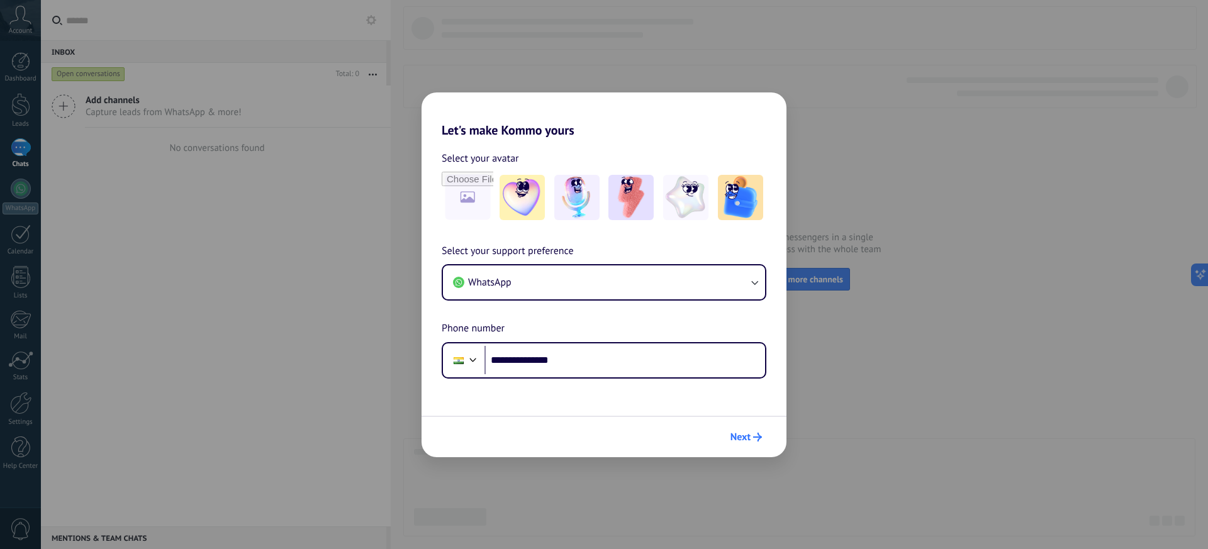
click at [727, 436] on button "Next" at bounding box center [746, 437] width 43 height 21
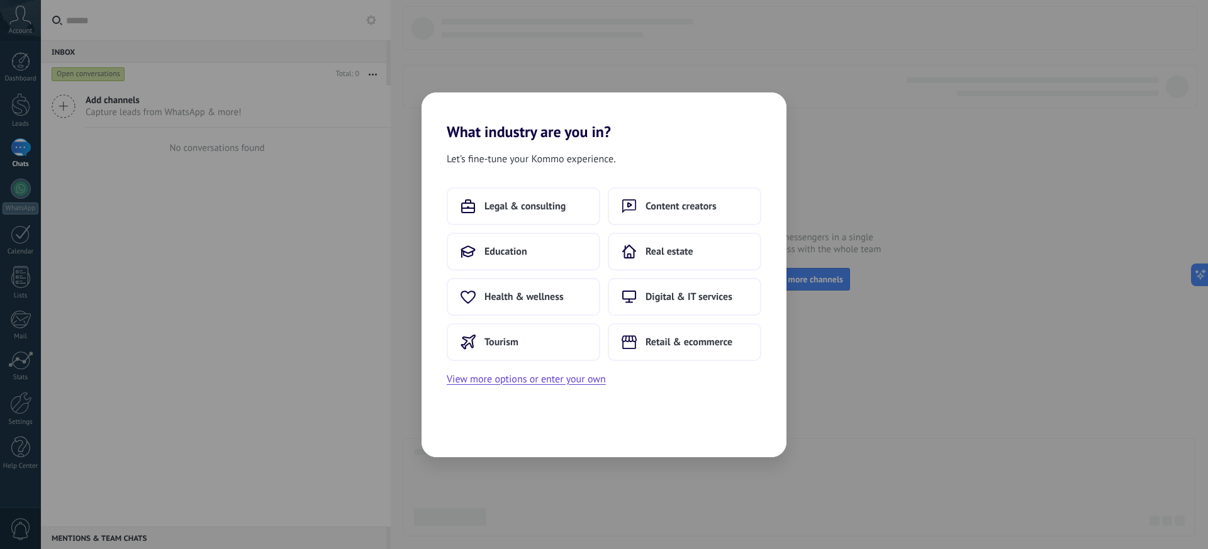
click at [731, 437] on div "Let’s fine-tune your Kommo experience. Legal & consulting Content creators Educ…" at bounding box center [604, 299] width 365 height 317
click at [733, 437] on div "Let’s fine-tune your Kommo experience. Legal & consulting Content creators Educ…" at bounding box center [604, 299] width 365 height 317
click at [736, 437] on div "Let’s fine-tune your Kommo experience. Legal & consulting Content creators Educ…" at bounding box center [604, 299] width 365 height 317
drag, startPoint x: 514, startPoint y: 235, endPoint x: 515, endPoint y: 241, distance: 6.3
click at [515, 241] on button "Education" at bounding box center [524, 252] width 154 height 38
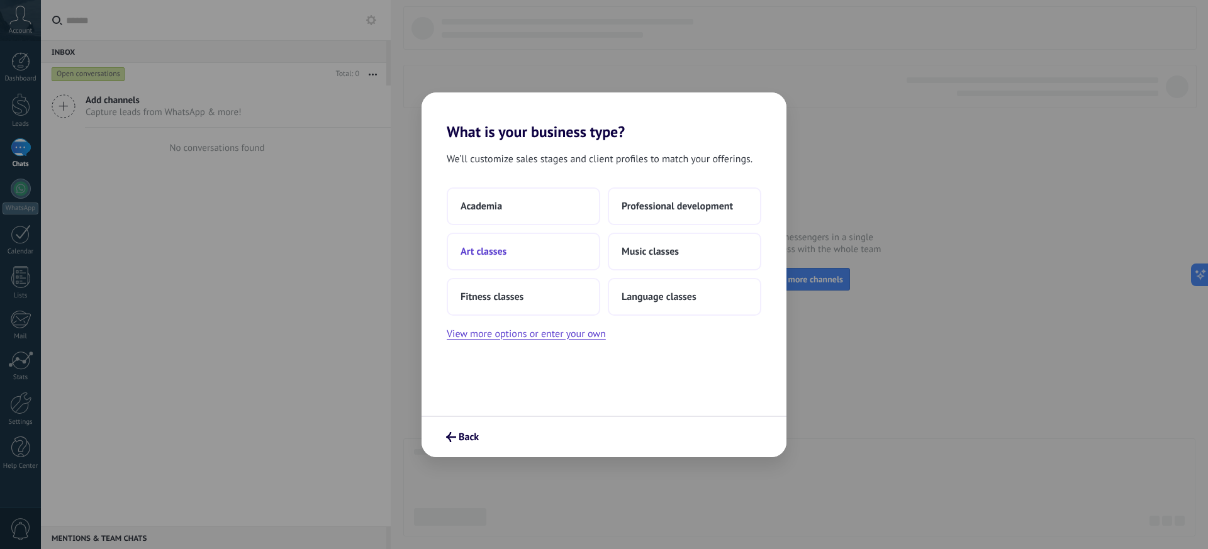
click at [454, 239] on button "Art classes" at bounding box center [524, 252] width 154 height 38
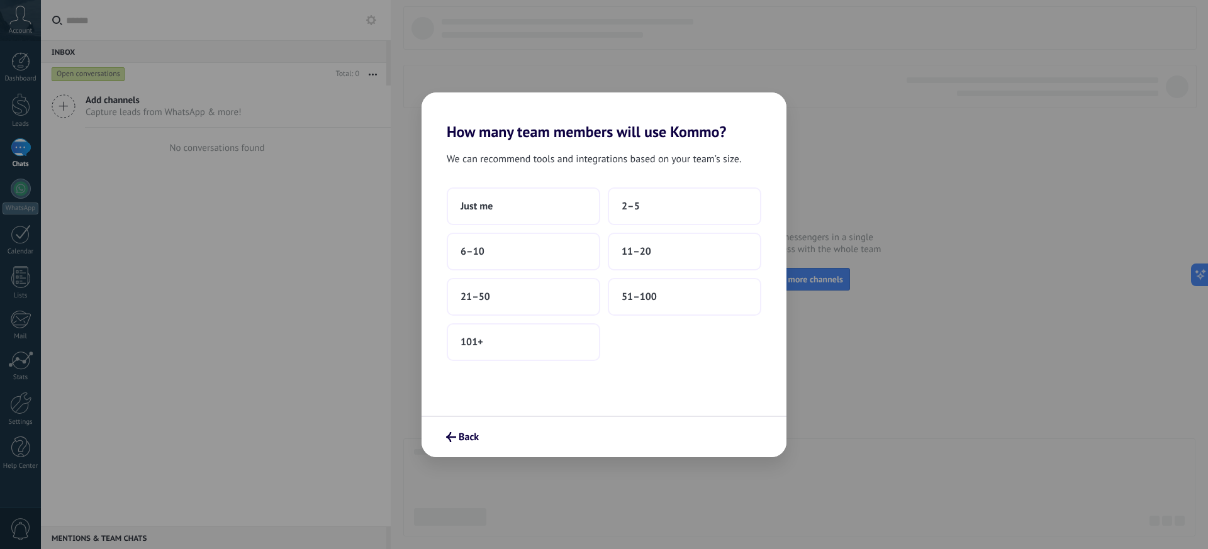
click at [504, 249] on button "6–10" at bounding box center [524, 252] width 154 height 38
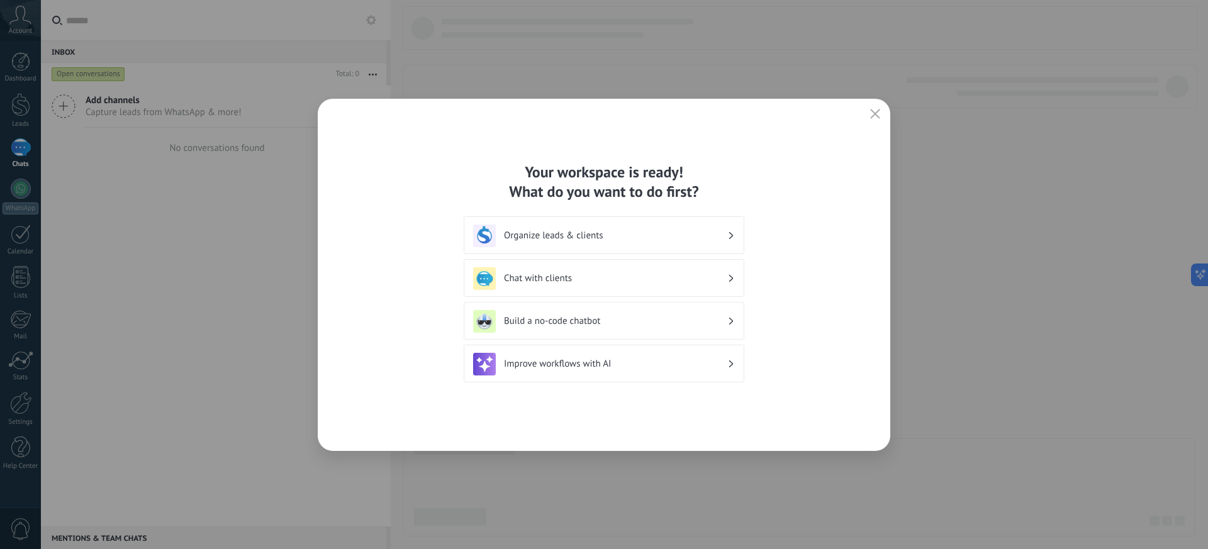
click at [877, 116] on icon "button" at bounding box center [875, 114] width 10 height 10
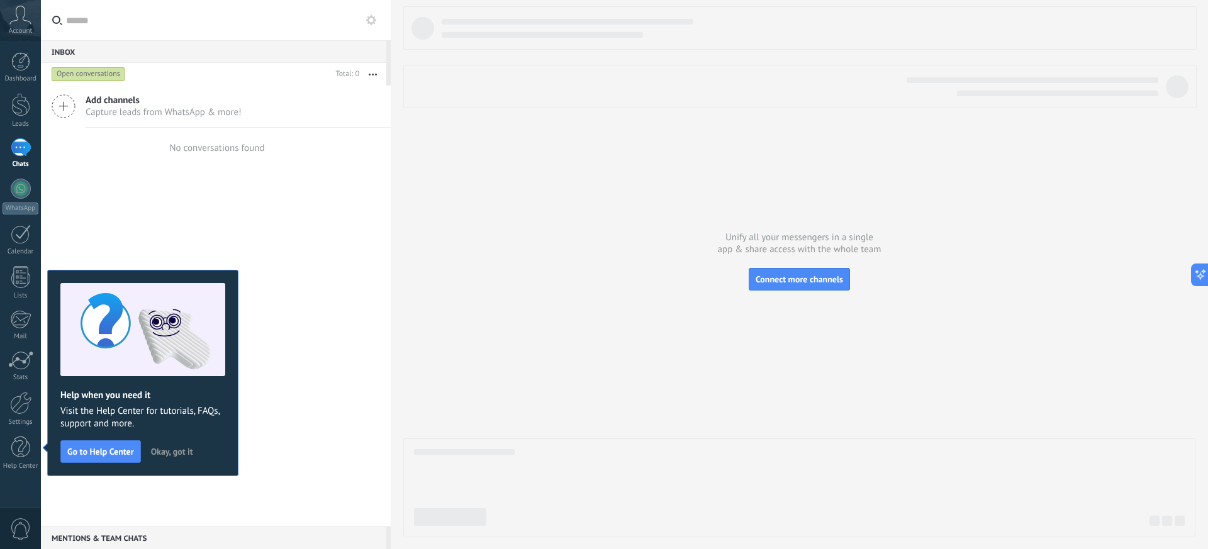
click at [16, 19] on icon at bounding box center [20, 15] width 22 height 19
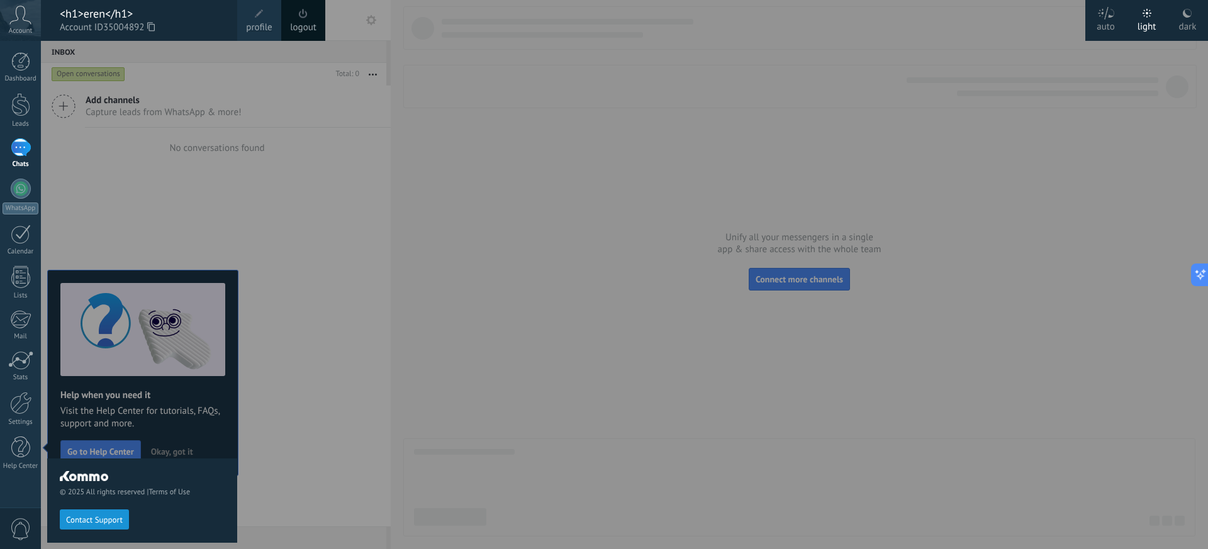
click at [1199, 20] on label "dark" at bounding box center [1187, 20] width 41 height 41
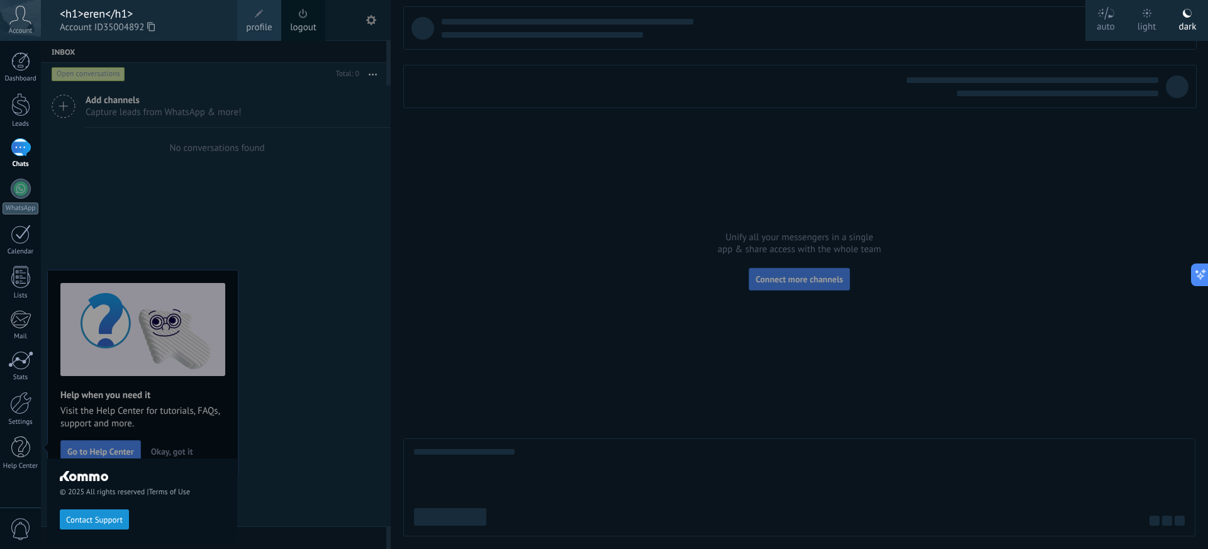
click at [1198, 18] on label "dark" at bounding box center [1187, 20] width 41 height 41
click at [13, 67] on div at bounding box center [20, 61] width 19 height 19
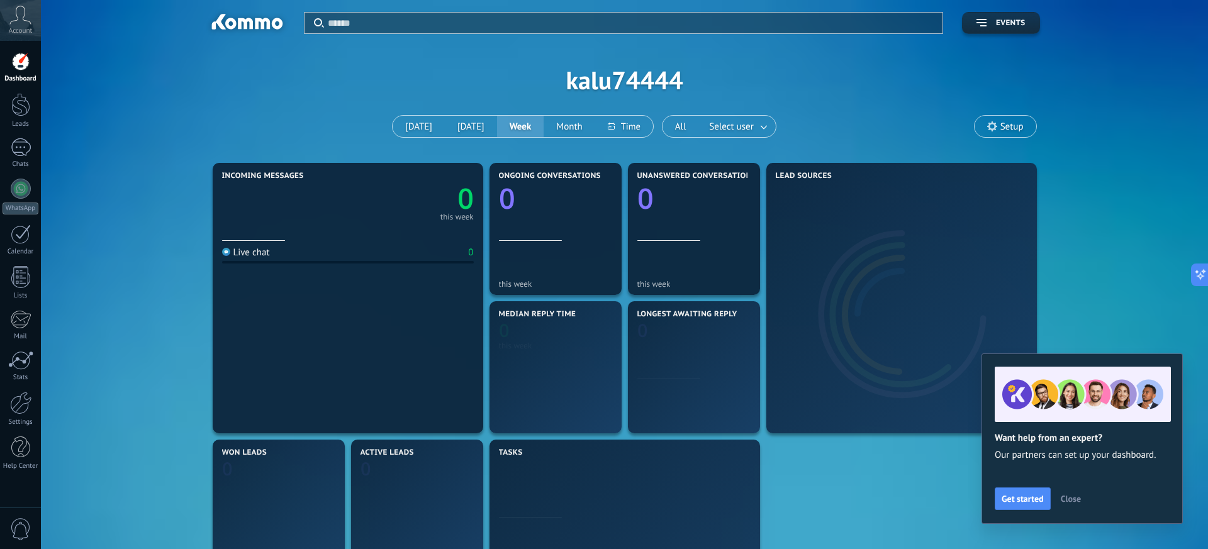
drag, startPoint x: 681, startPoint y: 84, endPoint x: 356, endPoint y: 76, distance: 325.4
click at [356, 76] on div "Apply Events kalu74444 [DATE] [DATE] Week Month All Select user Setup" at bounding box center [625, 80] width 1130 height 160
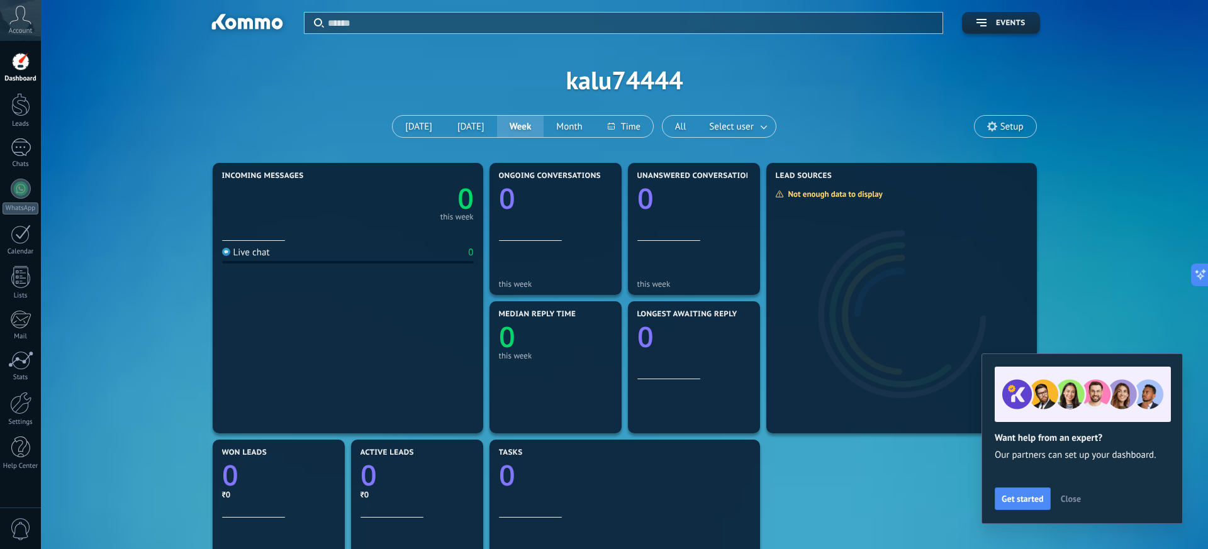
click at [334, 98] on div "Apply Events kalu74444 [DATE] [DATE] Week Month All Select user Setup" at bounding box center [625, 80] width 1130 height 160
click at [21, 11] on icon at bounding box center [20, 15] width 22 height 19
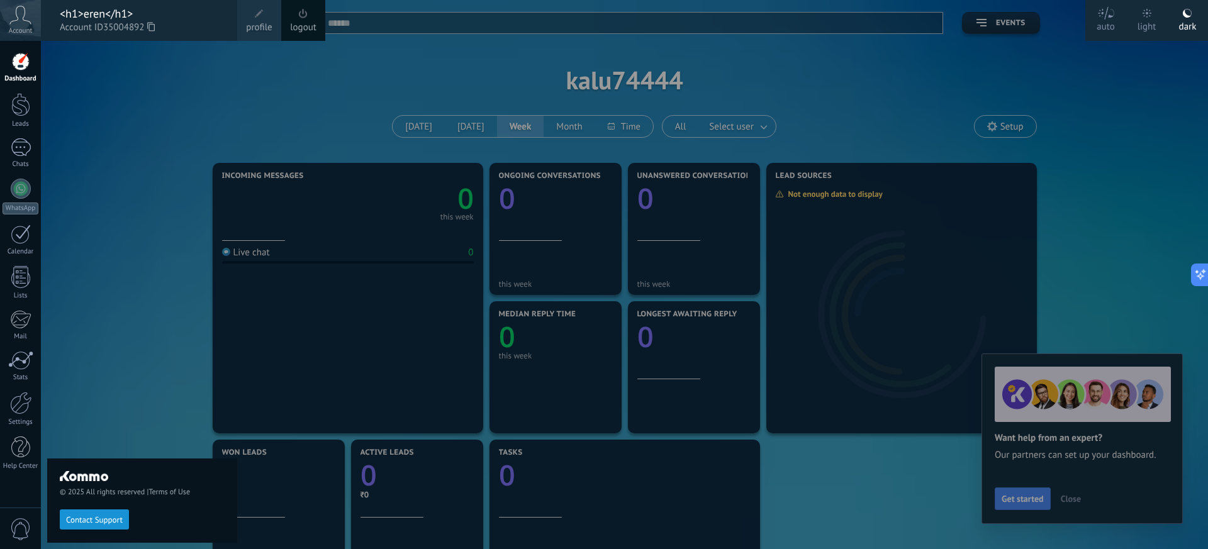
click at [300, 23] on link "logout" at bounding box center [303, 28] width 26 height 14
